Goal: Task Accomplishment & Management: Use online tool/utility

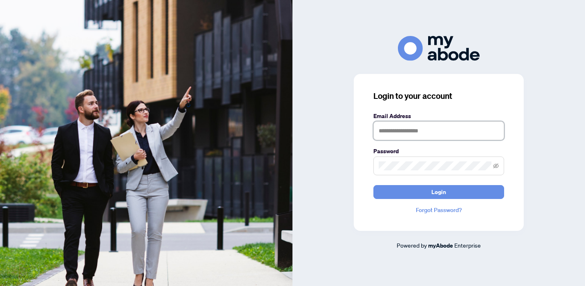
click at [382, 134] on input "text" at bounding box center [438, 130] width 131 height 19
type input "**********"
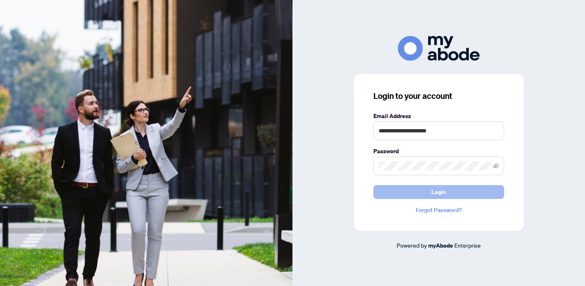
click at [442, 190] on span "Login" at bounding box center [438, 191] width 15 height 13
click at [436, 194] on span "Login" at bounding box center [438, 191] width 15 height 13
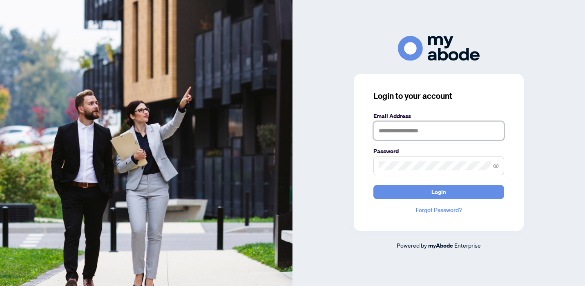
click at [382, 129] on input "text" at bounding box center [438, 130] width 131 height 19
type input "**********"
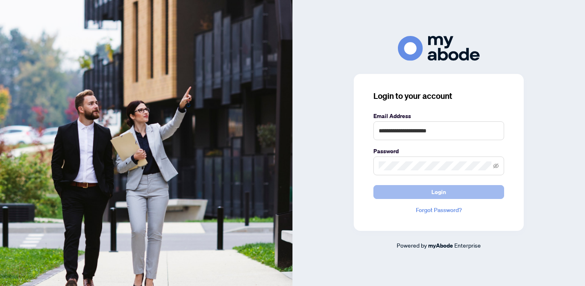
click at [439, 194] on span "Login" at bounding box center [438, 191] width 15 height 13
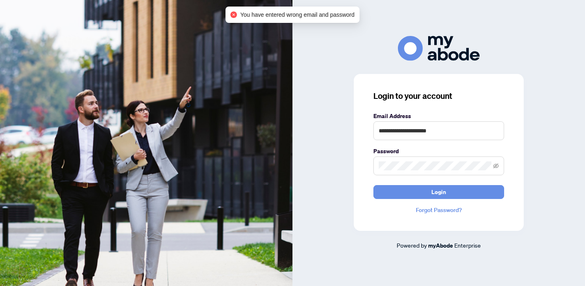
click at [436, 211] on link "Forgot Password?" at bounding box center [438, 209] width 131 height 9
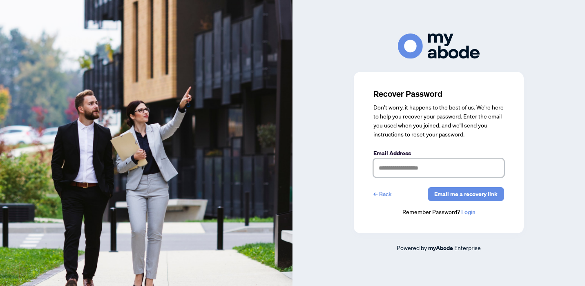
click at [381, 164] on input "text" at bounding box center [438, 167] width 131 height 19
type input "**********"
click at [461, 194] on span "Email me a recovery link" at bounding box center [465, 193] width 63 height 13
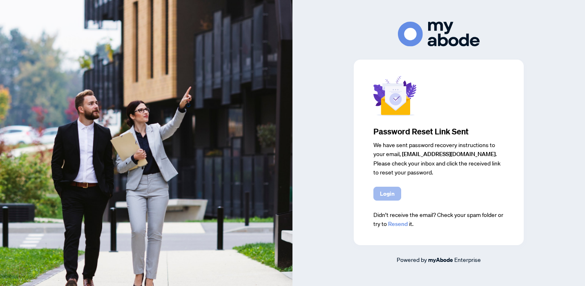
click at [387, 193] on span "Login" at bounding box center [387, 193] width 15 height 13
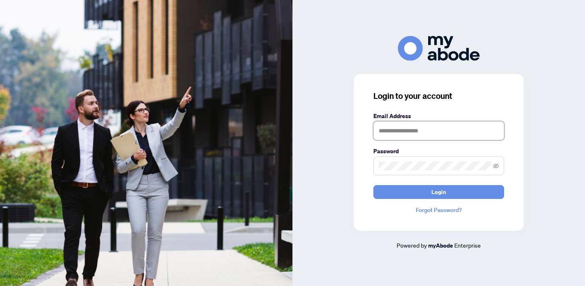
click at [382, 129] on input "text" at bounding box center [438, 130] width 131 height 19
type input "**********"
click at [388, 134] on input "text" at bounding box center [438, 130] width 131 height 19
type input "**********"
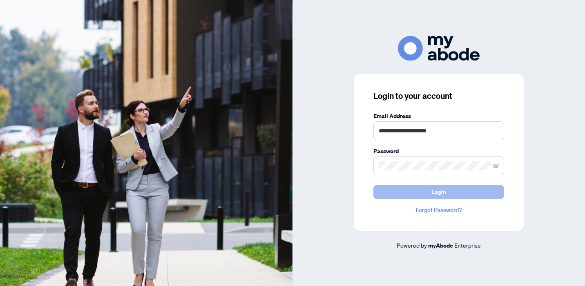
click at [438, 193] on span "Login" at bounding box center [438, 191] width 15 height 13
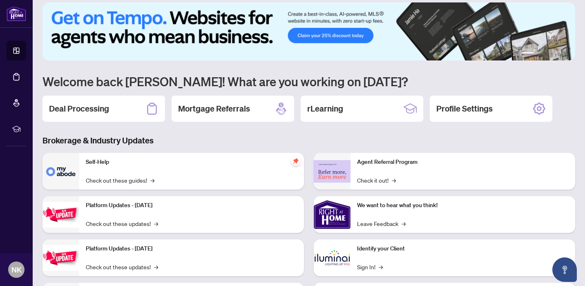
scroll to position [2, 0]
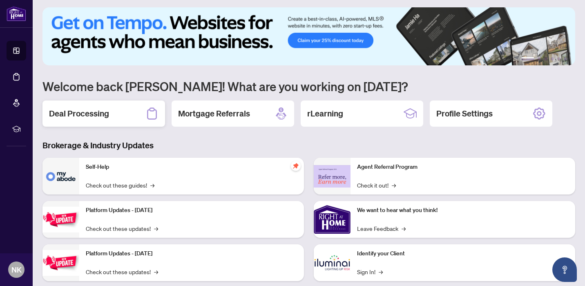
click at [69, 115] on h2 "Deal Processing" at bounding box center [79, 113] width 60 height 11
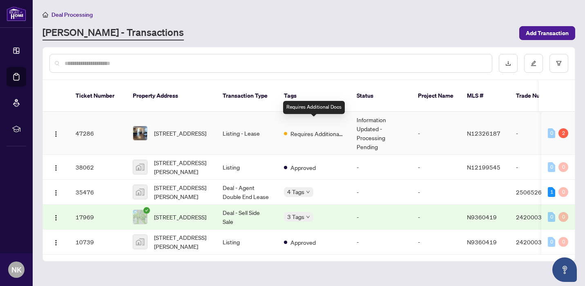
click at [295, 129] on span "Requires Additional Docs" at bounding box center [316, 133] width 53 height 9
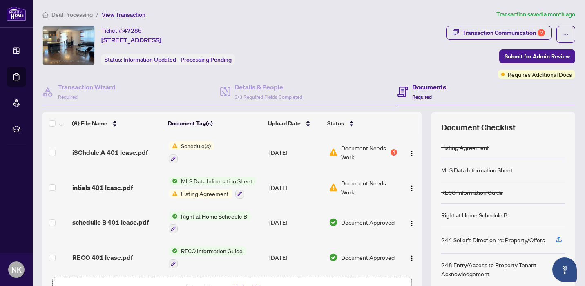
click at [349, 150] on span "Document Needs Work" at bounding box center [365, 152] width 48 height 18
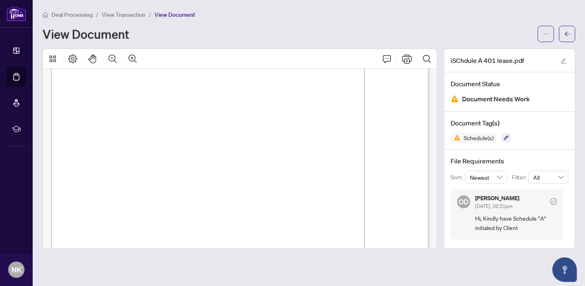
scroll to position [31, 0]
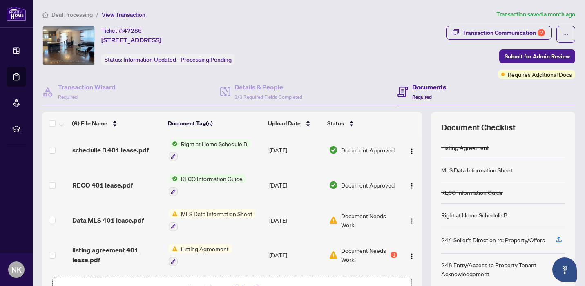
scroll to position [56, 0]
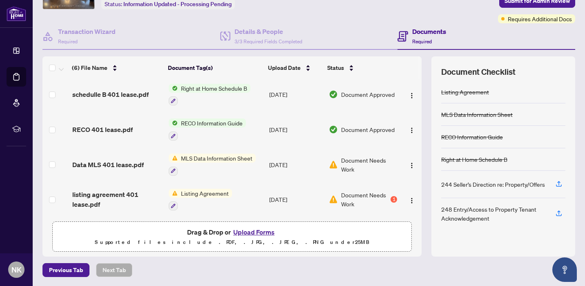
click at [245, 231] on button "Upload Forms" at bounding box center [254, 232] width 46 height 11
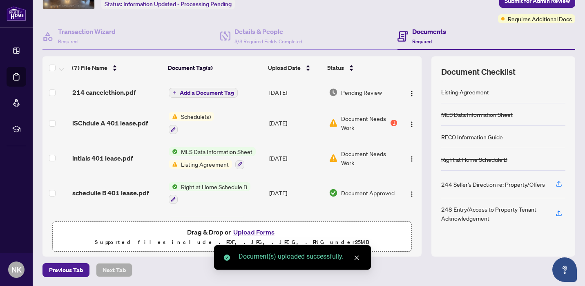
scroll to position [0, 0]
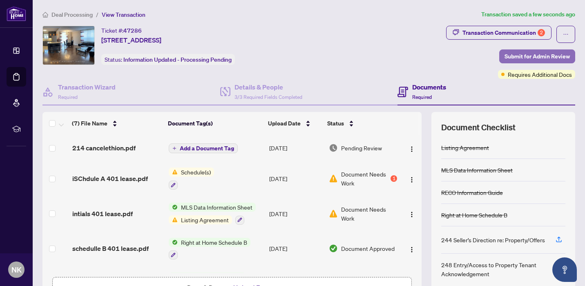
click at [532, 54] on span "Submit for Admin Review" at bounding box center [536, 56] width 65 height 13
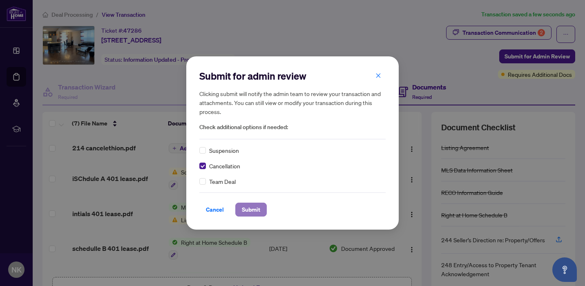
click at [252, 210] on span "Submit" at bounding box center [251, 209] width 18 height 13
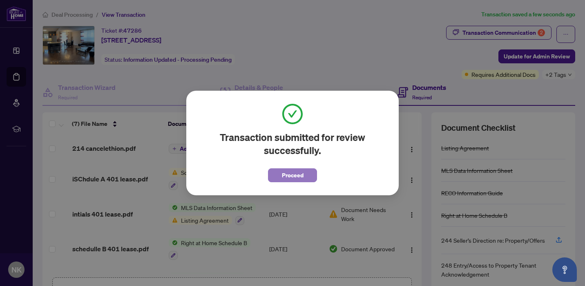
click at [291, 175] on span "Proceed" at bounding box center [293, 175] width 22 height 13
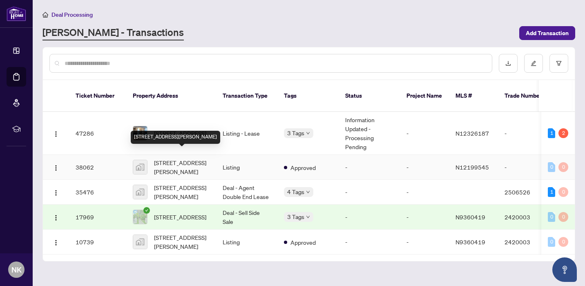
click at [177, 159] on span "7451 Yonge Street #401, Thornhill, ON, Canada" at bounding box center [182, 167] width 56 height 18
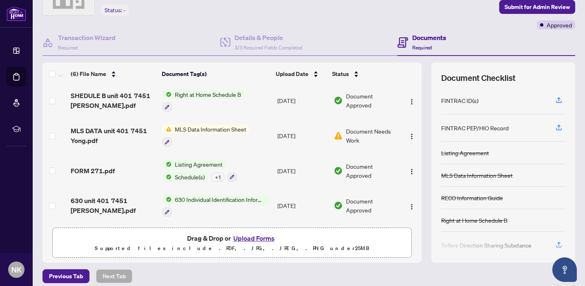
scroll to position [56, 0]
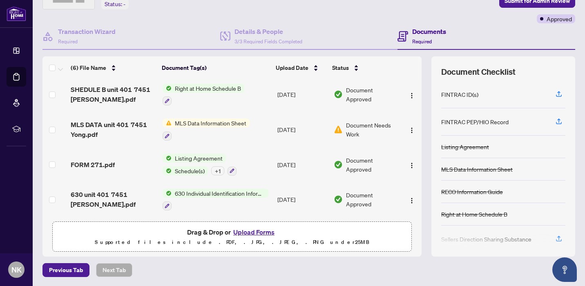
click at [251, 230] on button "Upload Forms" at bounding box center [254, 232] width 46 height 11
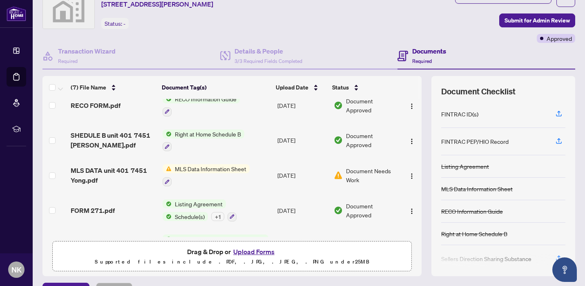
scroll to position [0, 0]
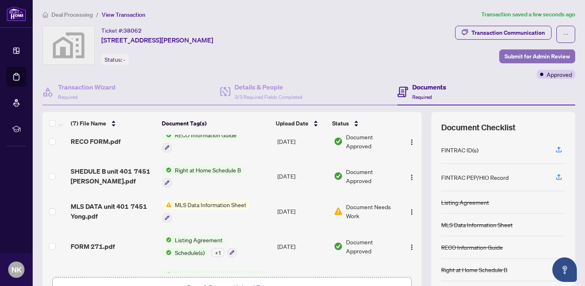
click at [529, 58] on span "Submit for Admin Review" at bounding box center [536, 56] width 65 height 13
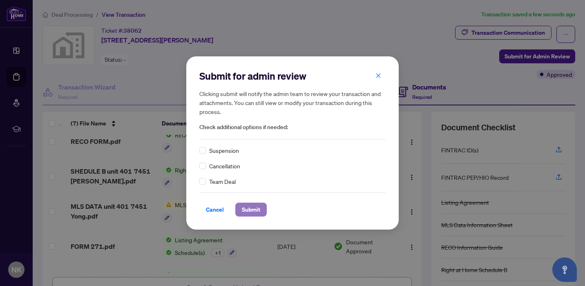
click at [252, 210] on span "Submit" at bounding box center [251, 209] width 18 height 13
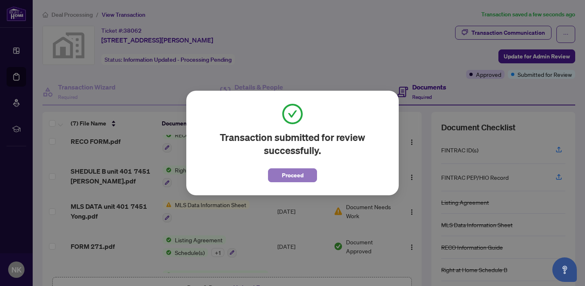
click at [291, 176] on span "Proceed" at bounding box center [293, 175] width 22 height 13
